Goal: Transaction & Acquisition: Obtain resource

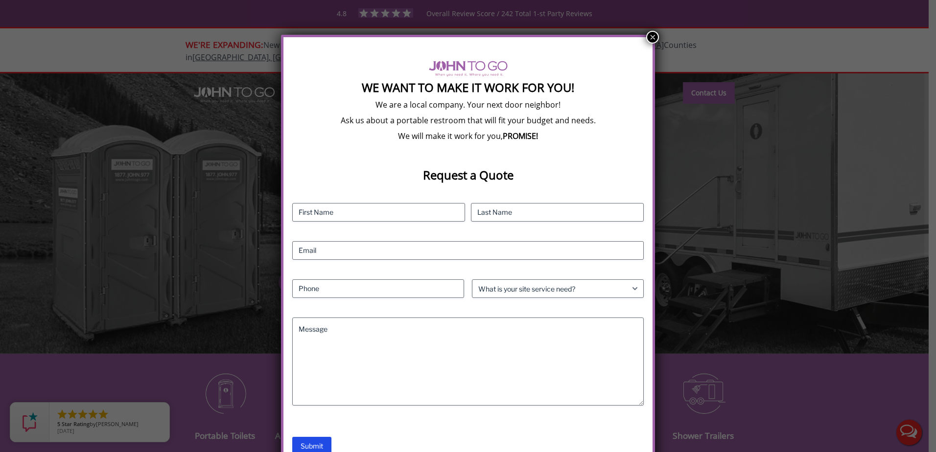
scroll to position [46, 0]
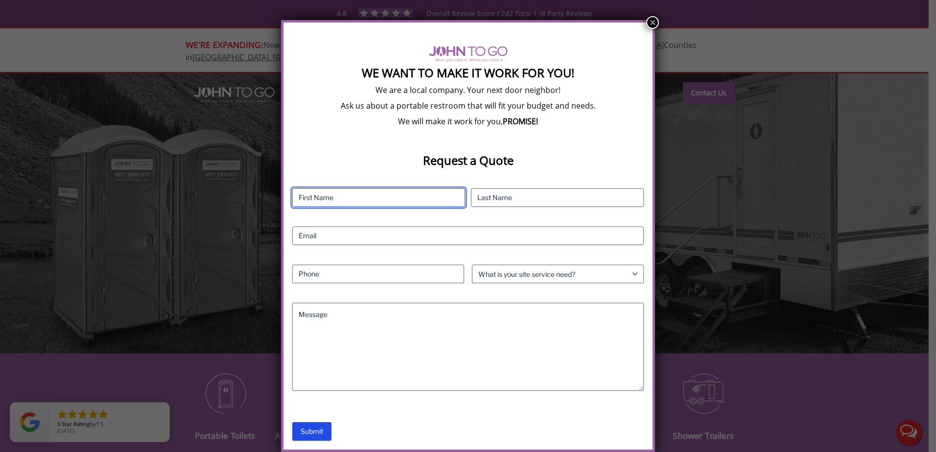
click at [353, 196] on input "First" at bounding box center [378, 197] width 173 height 19
click at [363, 156] on h3 "Request a Quote" at bounding box center [468, 152] width 352 height 31
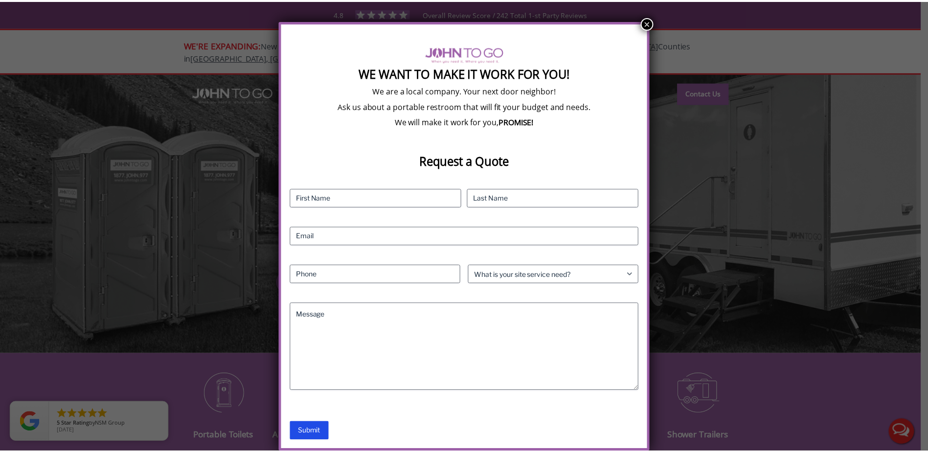
scroll to position [0, 0]
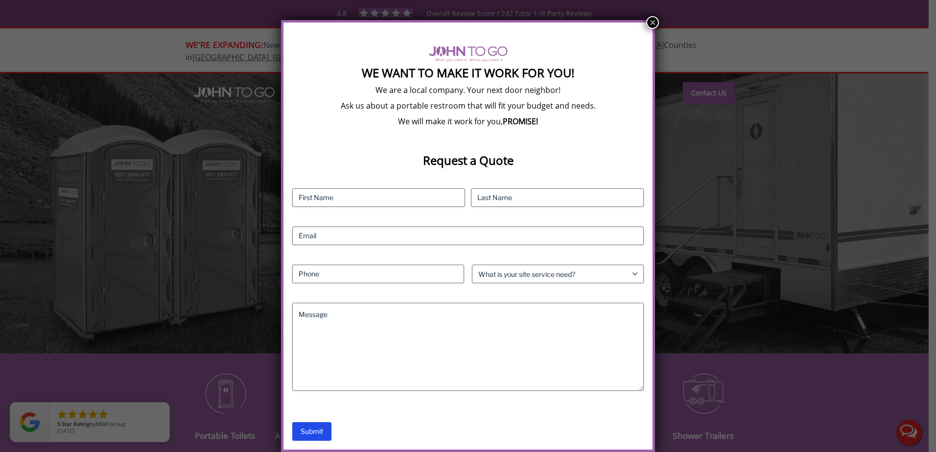
click at [445, 95] on p "We are a local company. Your next door neighbor!" at bounding box center [468, 90] width 352 height 11
click at [410, 131] on div "We Want To Make It Work For You! We are a local company. Your next door neighbo…" at bounding box center [468, 243] width 352 height 395
click at [422, 134] on div "We Want To Make It Work For You! We are a local company. Your next door neighbo…" at bounding box center [468, 243] width 352 height 395
click at [520, 93] on p "We are a local company. Your next door neighbor!" at bounding box center [468, 90] width 352 height 11
click at [527, 79] on strong "We Want To Make It Work For You!" at bounding box center [468, 73] width 212 height 16
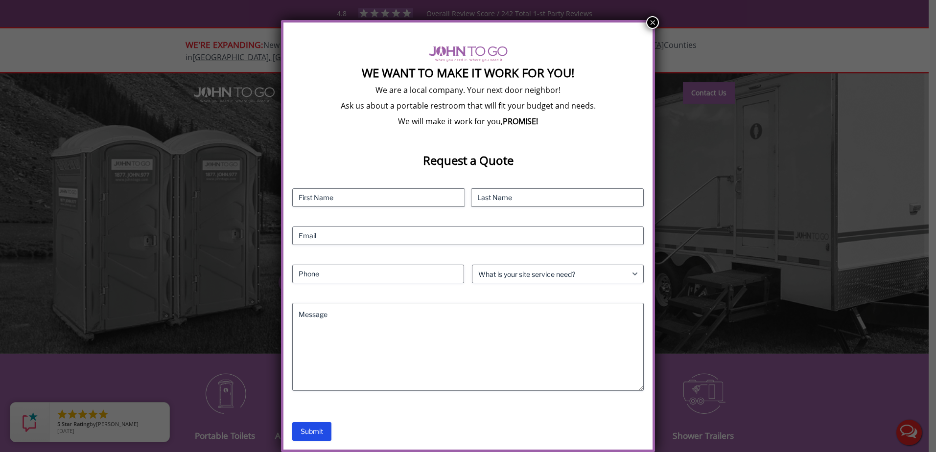
click at [651, 23] on button "×" at bounding box center [652, 22] width 13 height 13
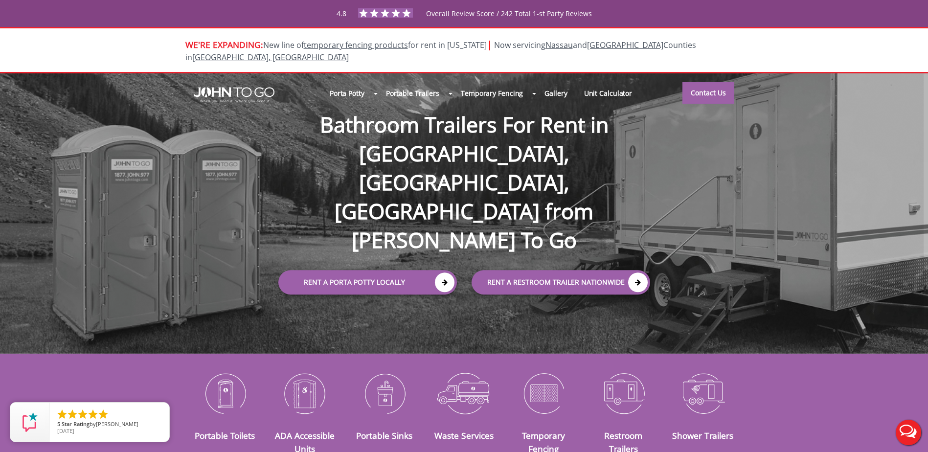
click at [98, 213] on div at bounding box center [464, 226] width 928 height 452
drag, startPoint x: 391, startPoint y: 146, endPoint x: 411, endPoint y: 152, distance: 20.6
click at [391, 146] on h1 "Bathroom Trailers For Rent in [GEOGRAPHIC_DATA], [GEOGRAPHIC_DATA], [GEOGRAPHIC…" at bounding box center [464, 167] width 391 height 176
click at [476, 165] on h1 "Bathroom Trailers For Rent in [GEOGRAPHIC_DATA], [GEOGRAPHIC_DATA], [GEOGRAPHIC…" at bounding box center [464, 167] width 391 height 176
